Goal: Information Seeking & Learning: Learn about a topic

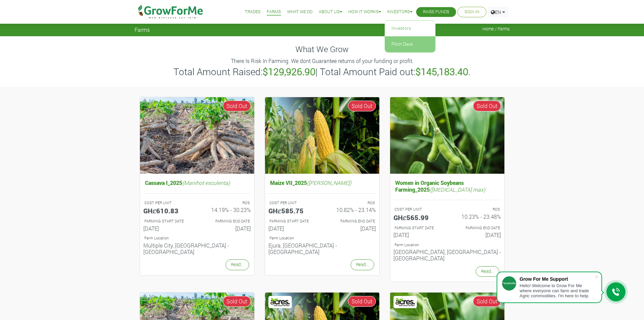
click at [392, 45] on link "Pitch Deck" at bounding box center [410, 45] width 51 height 16
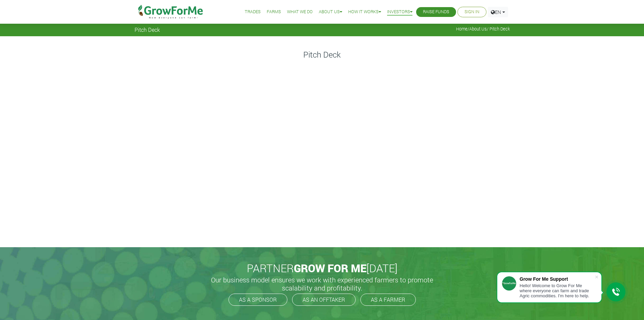
click at [247, 13] on link "Trades" at bounding box center [253, 11] width 16 height 7
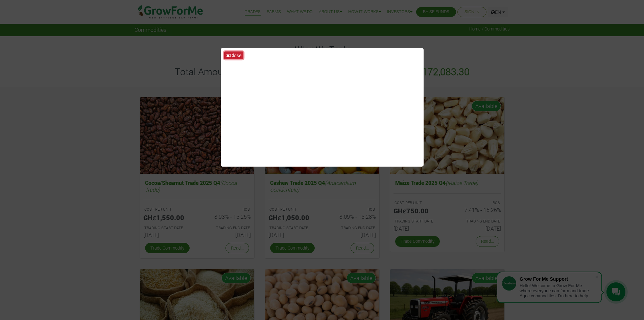
click at [237, 55] on button "Close" at bounding box center [233, 55] width 19 height 8
